Goal: Task Accomplishment & Management: Manage account settings

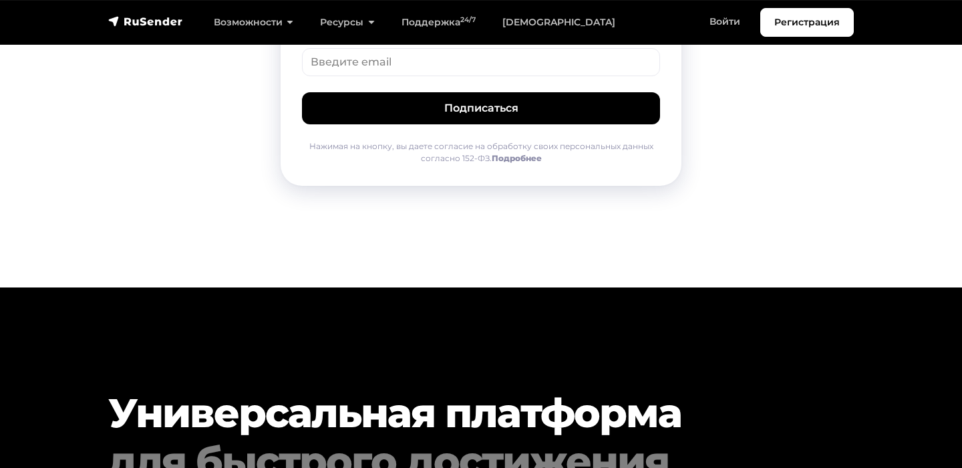
scroll to position [6962, 0]
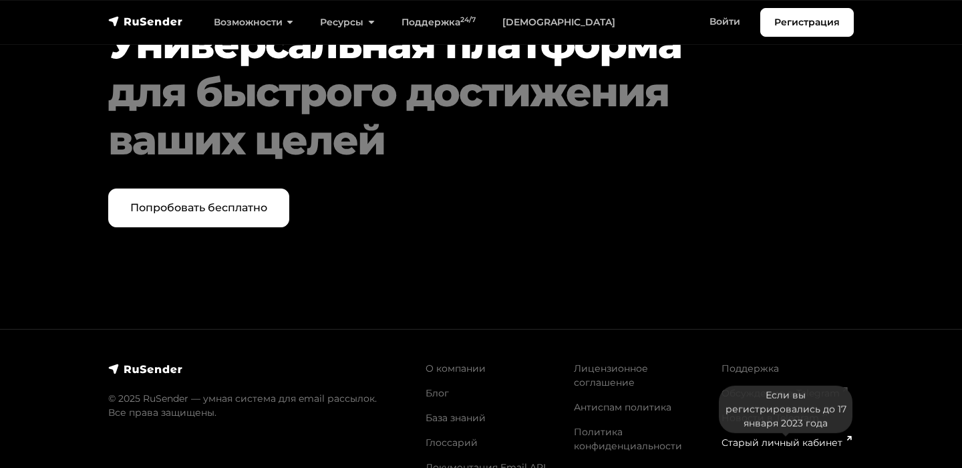
click at [760, 436] on link "Старый личный кабинет" at bounding box center [786, 442] width 129 height 12
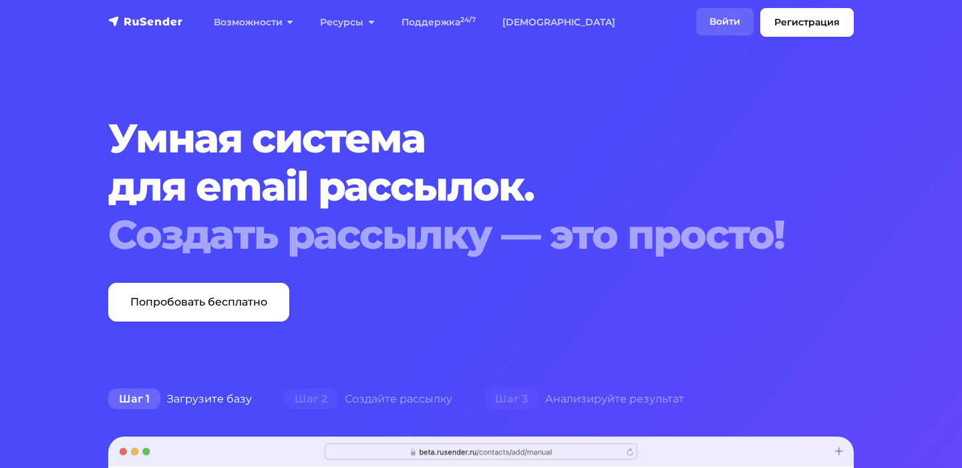
click at [724, 25] on link "Войти" at bounding box center [724, 21] width 57 height 27
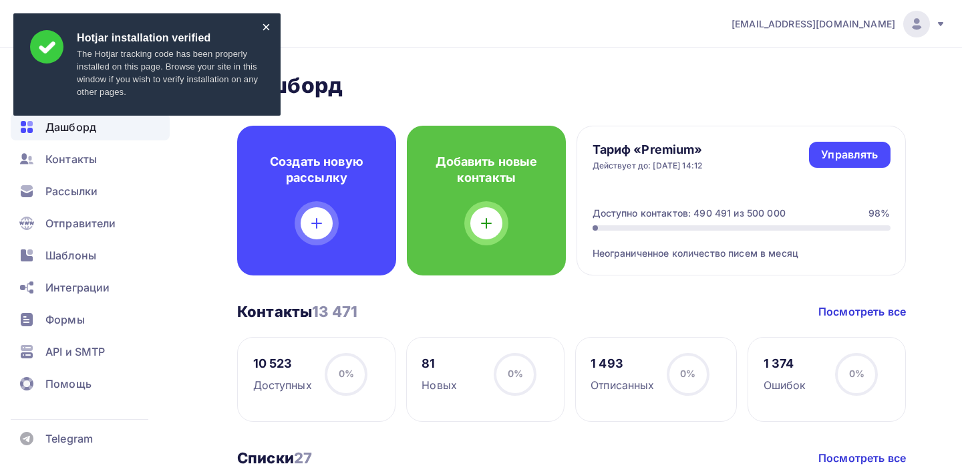
click at [265, 28] on div "×" at bounding box center [266, 26] width 9 height 7
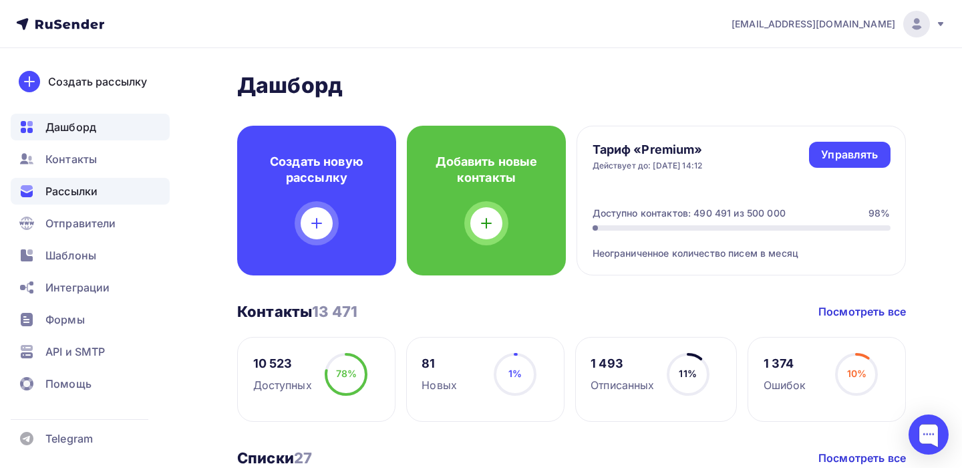
click at [80, 188] on span "Рассылки" at bounding box center [71, 191] width 52 height 16
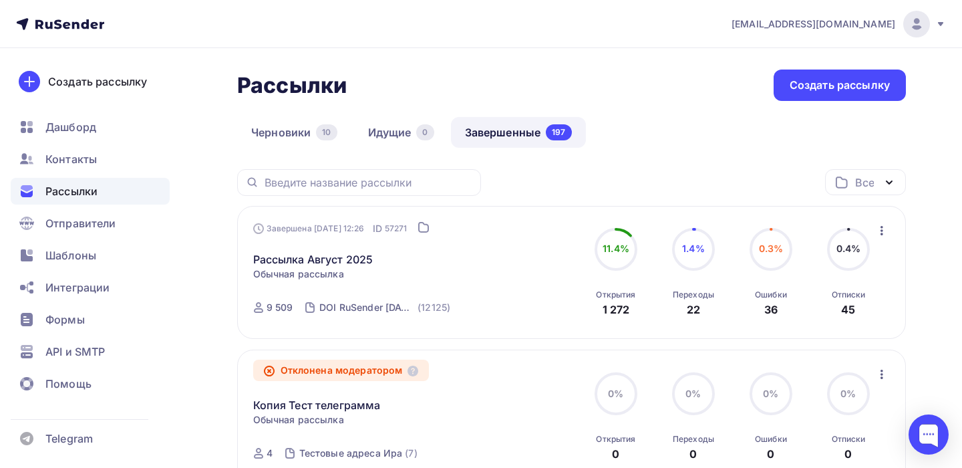
click at [934, 21] on div "a.shevtsov+rusender@ucoz-team.net" at bounding box center [839, 24] width 215 height 27
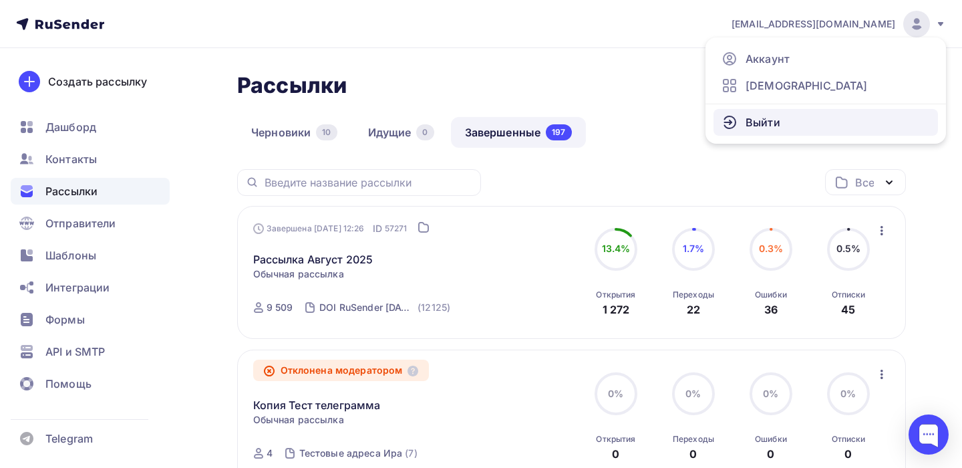
click at [835, 124] on link "Выйти" at bounding box center [826, 122] width 225 height 27
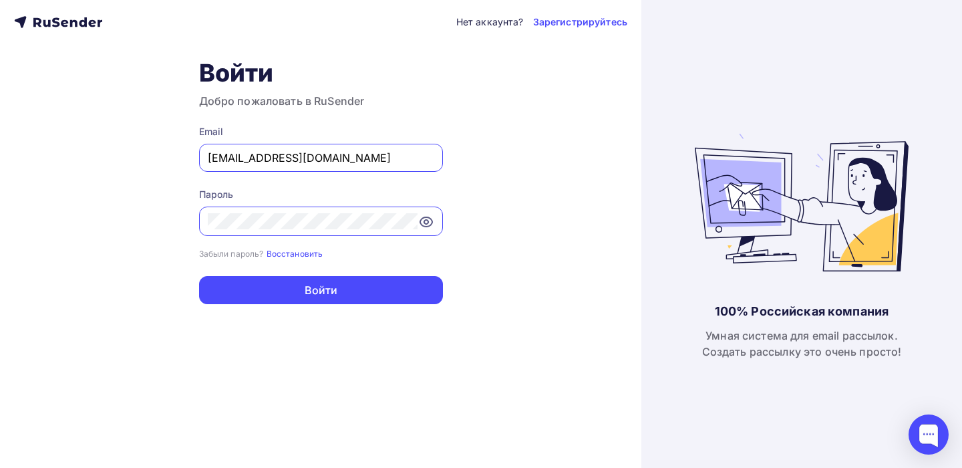
click at [316, 160] on input "a.shevtsov+rusender@ucoz-team.net" at bounding box center [321, 158] width 227 height 16
type input "a.shevtsov+ukit@ucoz-team.net"
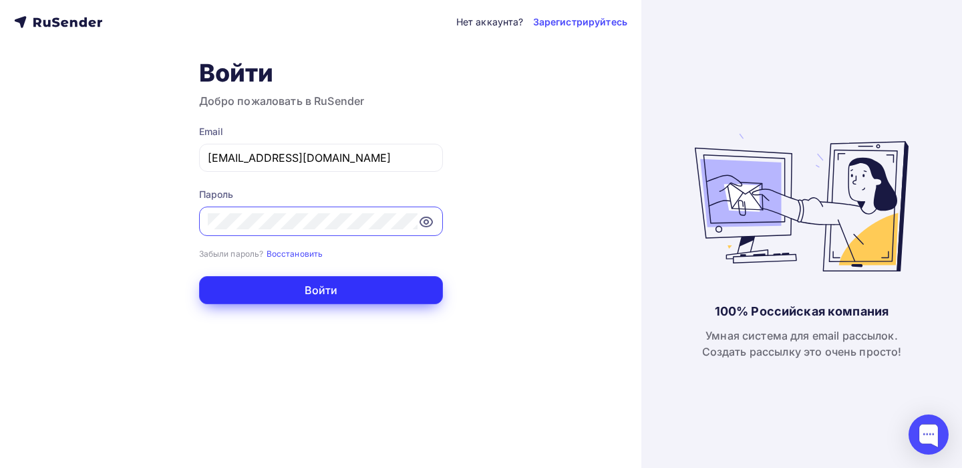
click at [356, 292] on button "Войти" at bounding box center [321, 290] width 244 height 28
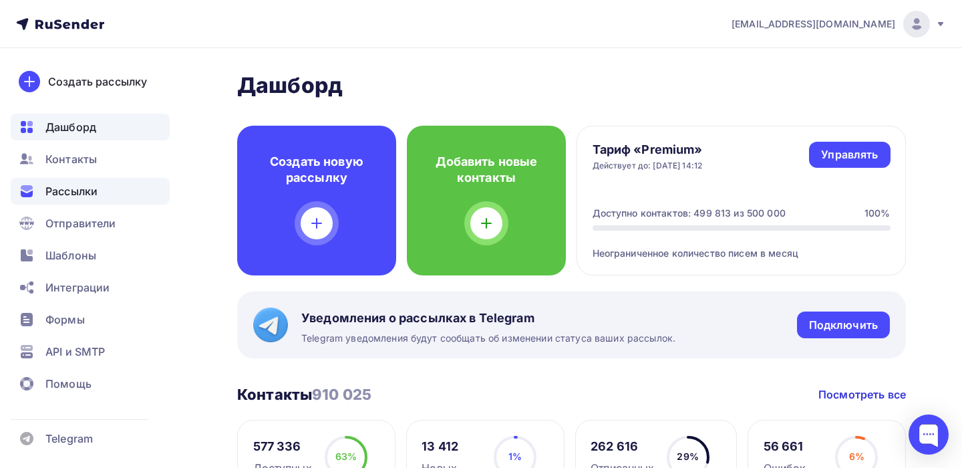
click at [67, 193] on span "Рассылки" at bounding box center [71, 191] width 52 height 16
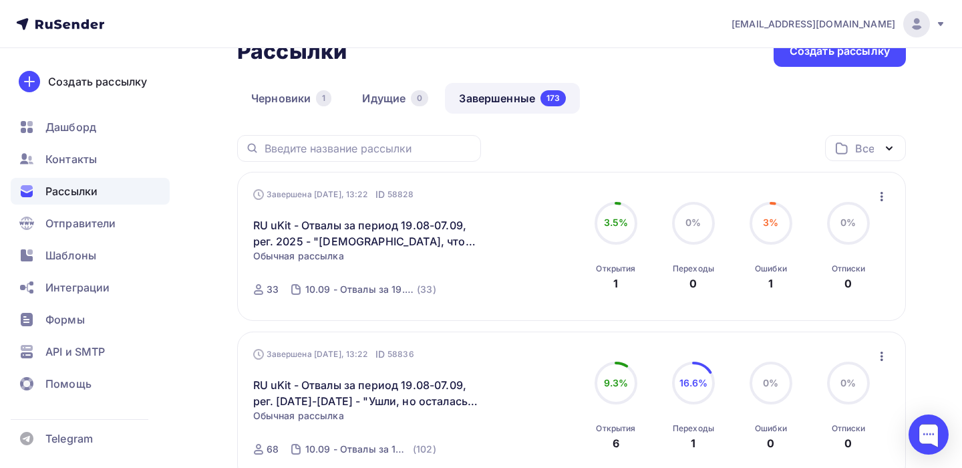
scroll to position [33, 0]
